Goal: Information Seeking & Learning: Learn about a topic

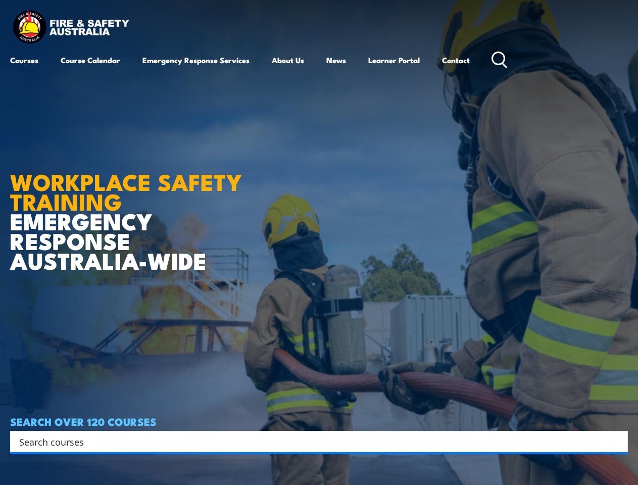
click at [319, 243] on article "WORKPLACE SAFETY TRAINING EMERGENCY RESPONSE AUSTRALIA-WIDE SEARCH OVER 120 COU…" at bounding box center [319, 242] width 618 height 485
click at [312, 442] on input "Search input" at bounding box center [312, 441] width 587 height 15
click at [617, 442] on icon "Search magnifier button" at bounding box center [617, 442] width 11 height 14
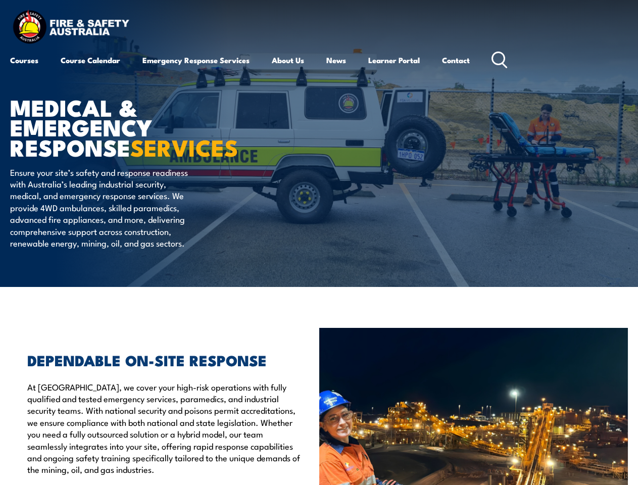
click at [319, 243] on article "MEDICAL & EMERGENCY RESPONSE SERVICES Ensure your site’s safety and response re…" at bounding box center [319, 143] width 618 height 287
